Goal: Information Seeking & Learning: Understand process/instructions

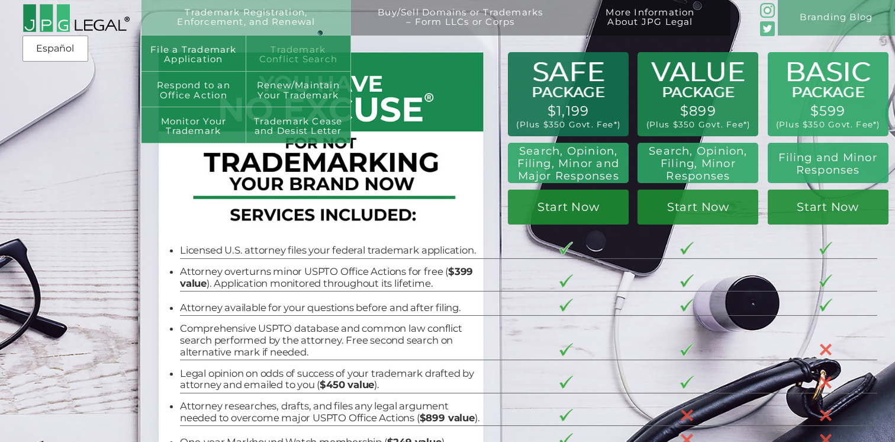
click at [281, 55] on link "Trademark Conflict Search" at bounding box center [298, 54] width 105 height 36
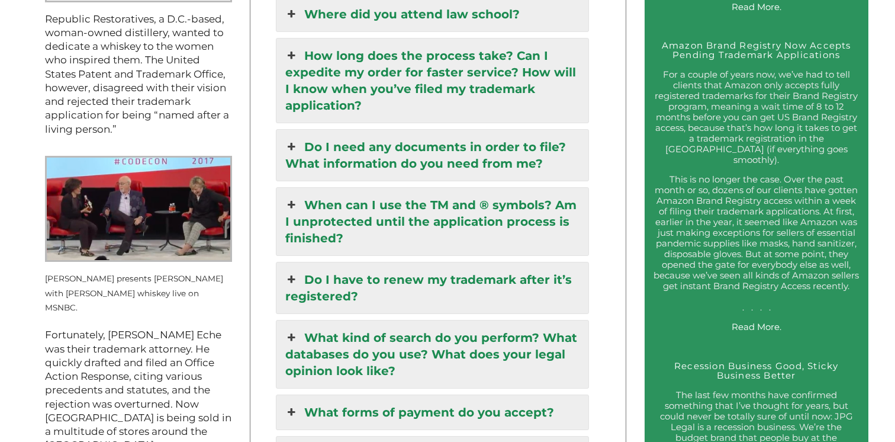
scroll to position [1434, 0]
click at [380, 129] on link "Do I need any documents in order to file? What information do you need from me?" at bounding box center [433, 154] width 312 height 51
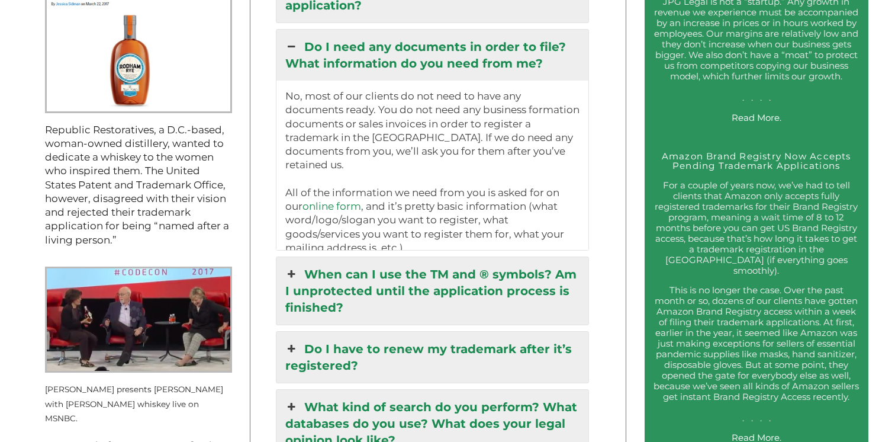
scroll to position [1251, 0]
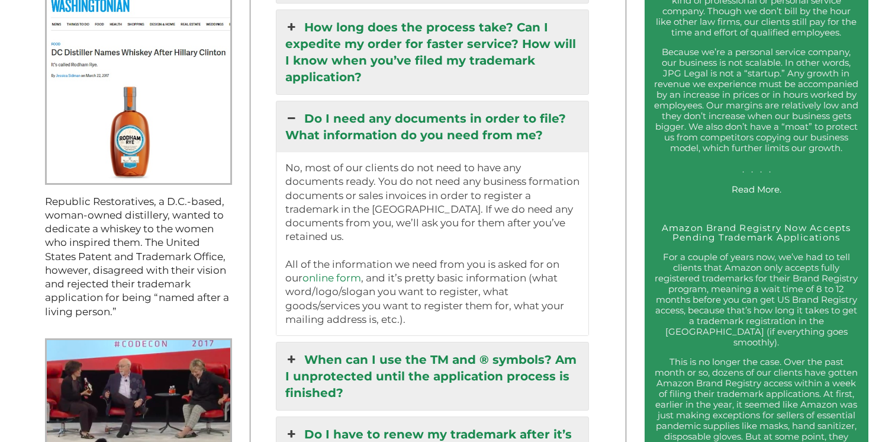
click at [380, 101] on link "Do I need any documents in order to file? What information do you need from me?" at bounding box center [433, 126] width 312 height 51
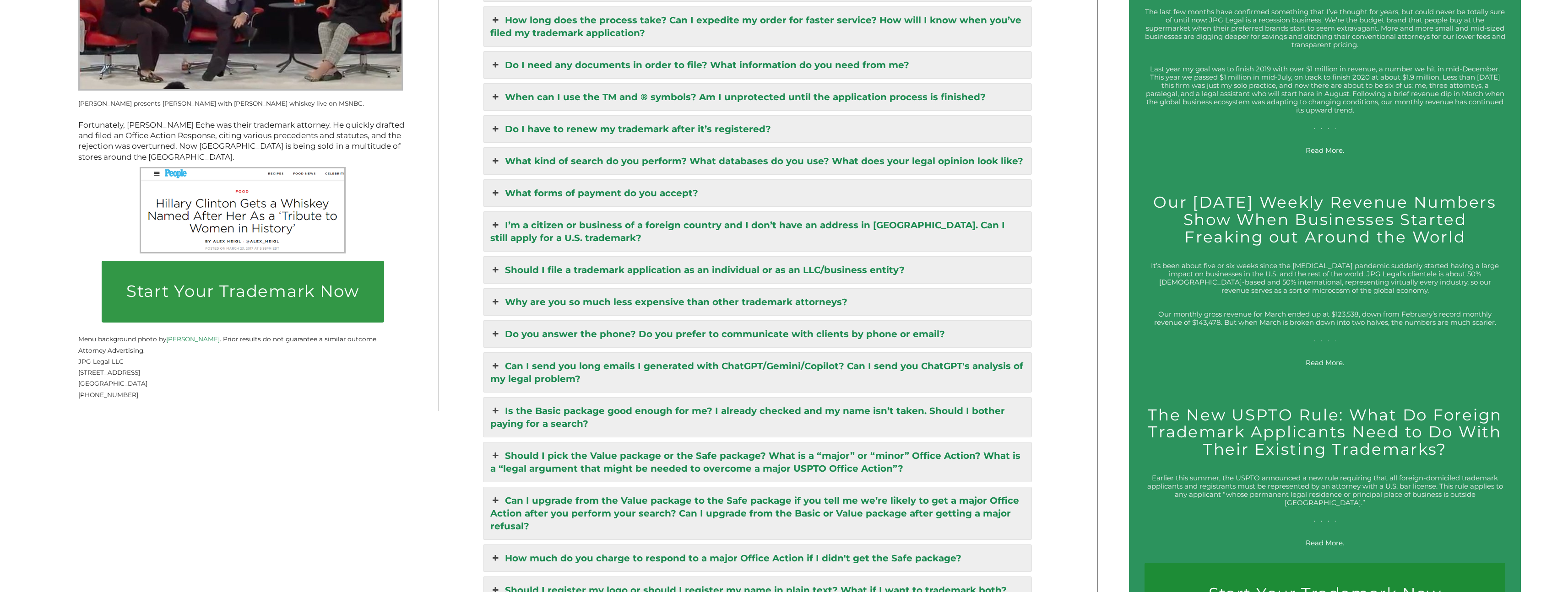
scroll to position [2415, 0]
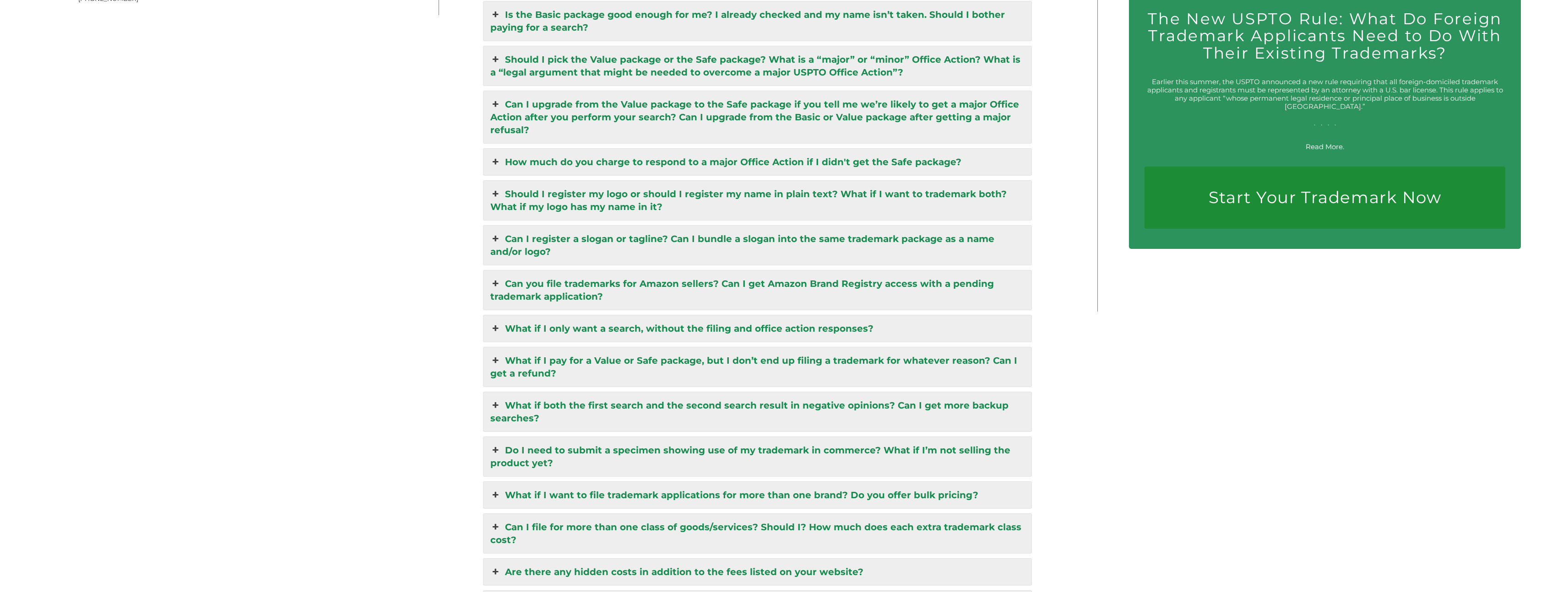
click at [692, 341] on link "What if both the first search and the second search result in negative opinions…" at bounding box center [757, 412] width 548 height 39
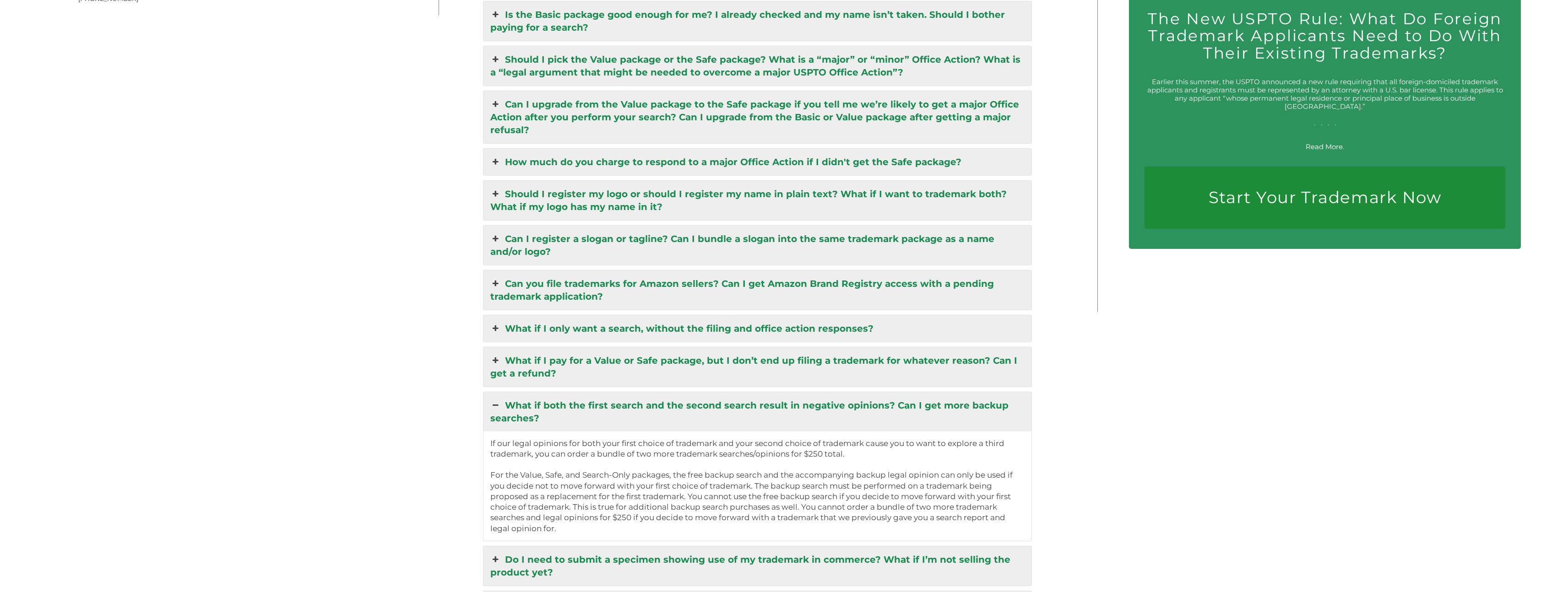
click at [692, 341] on link "What if both the first search and the second search result in negative opinions…" at bounding box center [757, 412] width 548 height 39
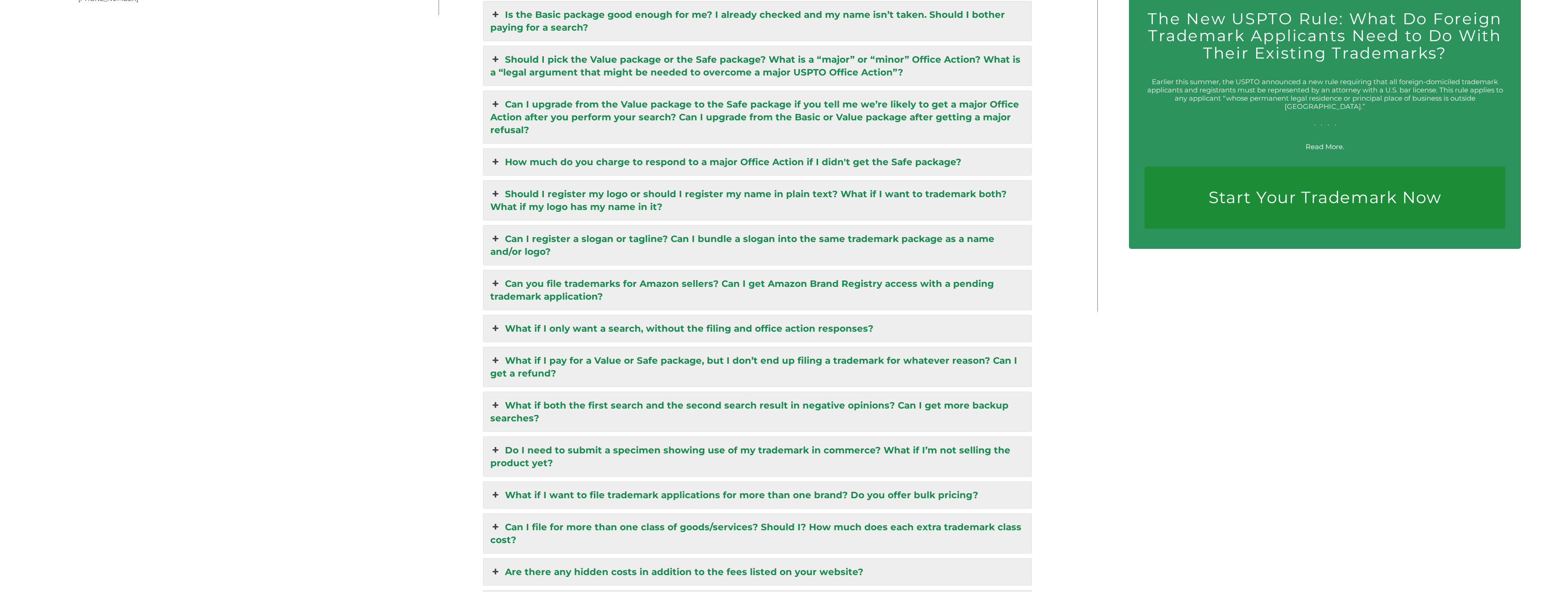
click at [692, 341] on link "What if I pay for a Value or Safe package, but I don’t end up filing a trademar…" at bounding box center [757, 367] width 548 height 39
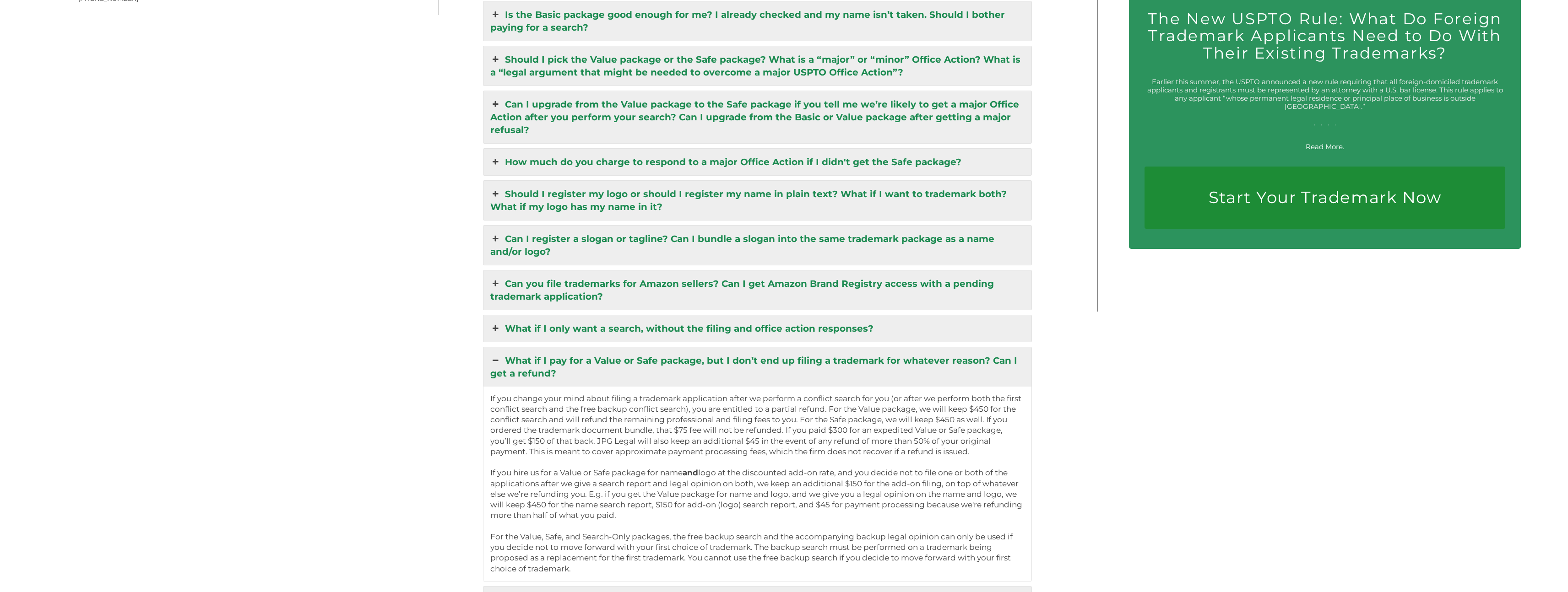
scroll to position [2417, 0]
click at [692, 341] on link "What if I pay for a Value or Safe package, but I don’t end up filing a trademar…" at bounding box center [757, 365] width 548 height 39
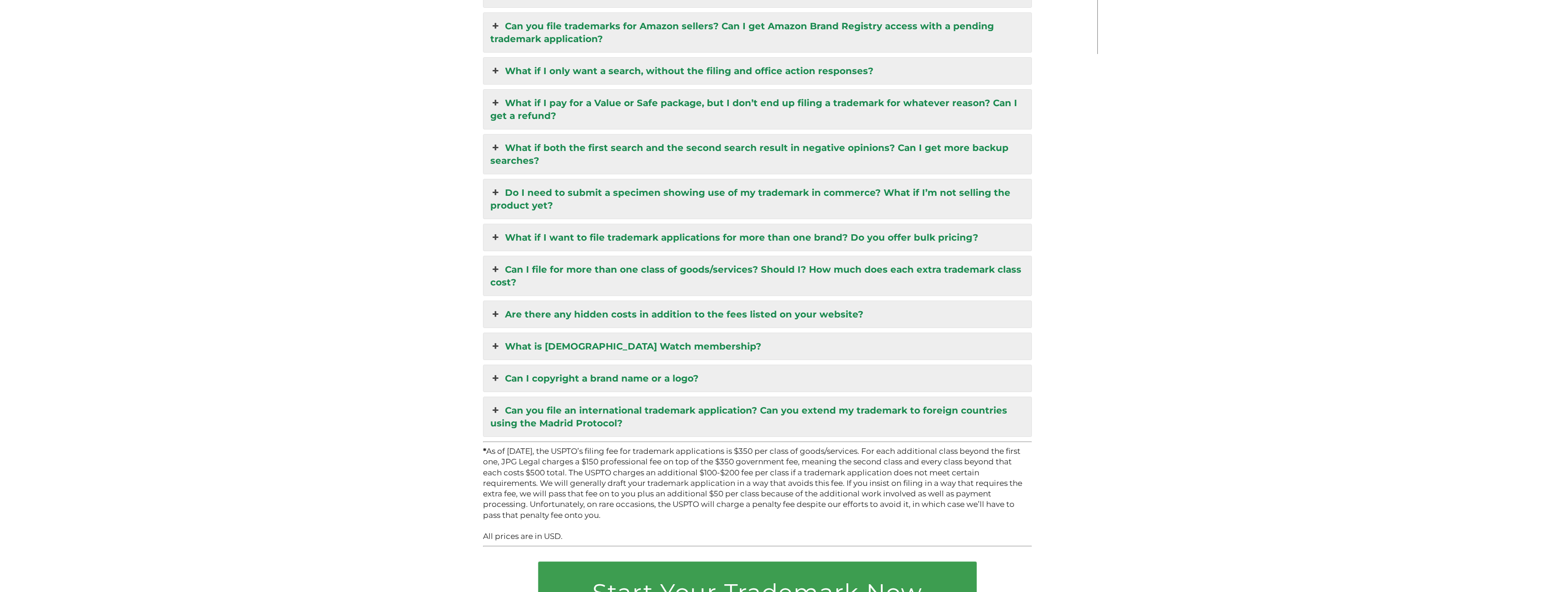
scroll to position [2726, 0]
